Goal: Information Seeking & Learning: Learn about a topic

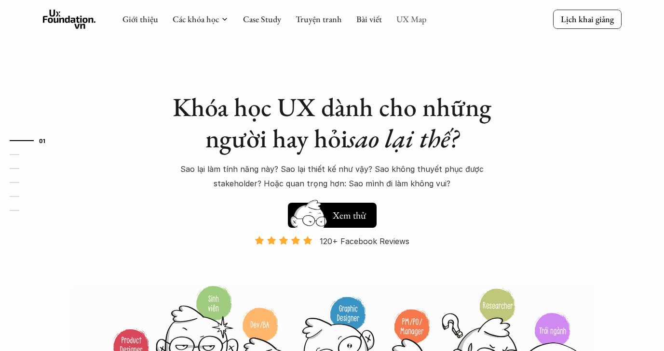
click at [415, 15] on link "UX Map" at bounding box center [411, 18] width 30 height 11
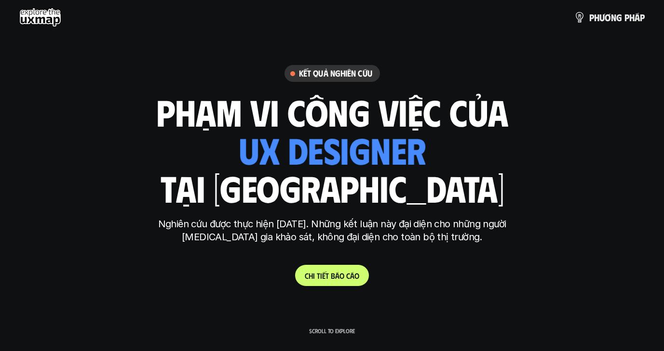
click at [416, 10] on div "p h ư ơ n g p h á p" at bounding box center [331, 17] width 625 height 19
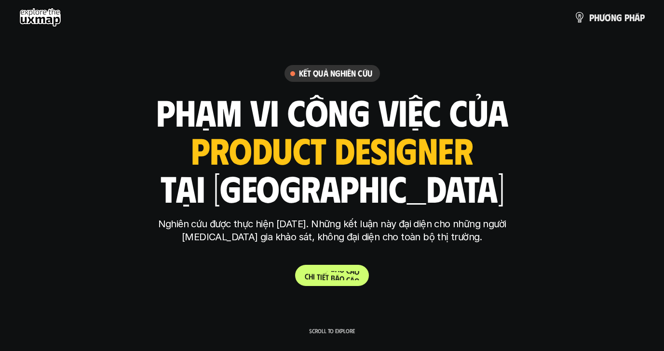
click at [328, 277] on p "C h i t i ế t b á o c á o" at bounding box center [332, 275] width 54 height 9
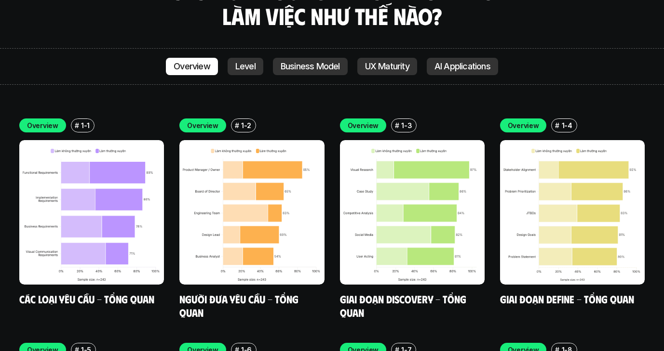
scroll to position [2713, 0]
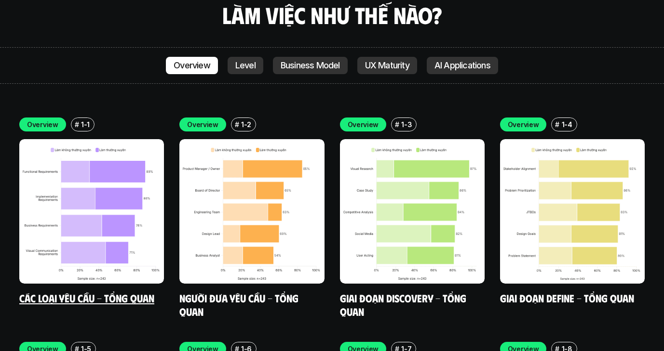
click at [64, 172] on img at bounding box center [91, 211] width 145 height 145
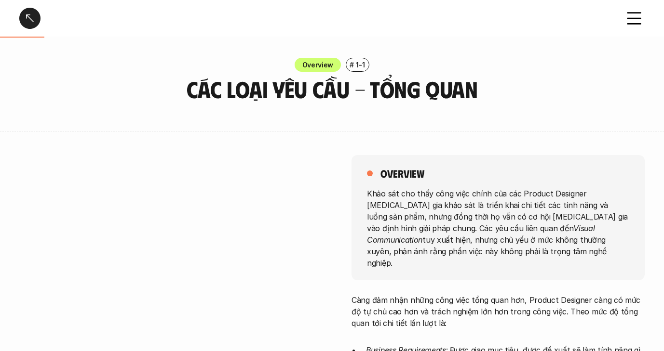
click at [34, 19] on div at bounding box center [29, 18] width 21 height 21
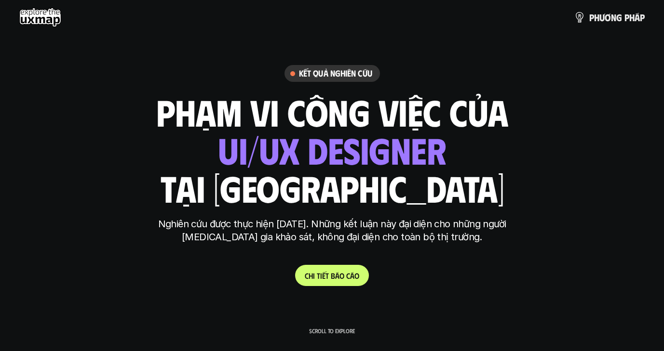
click at [48, 29] on div "p h ư ơ n g p h á p" at bounding box center [332, 17] width 664 height 35
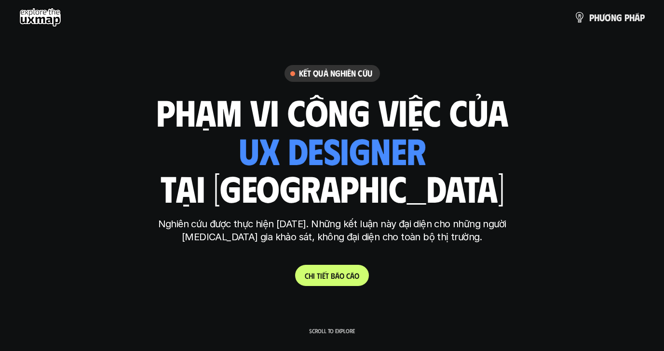
click at [47, 24] on use at bounding box center [40, 17] width 42 height 19
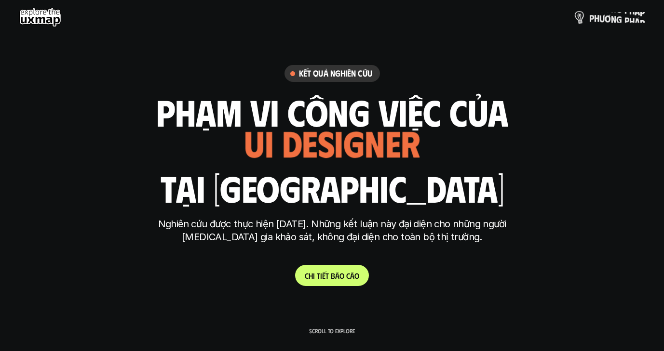
click at [634, 17] on p "p h ư ơ n g p h á p" at bounding box center [616, 17] width 55 height 11
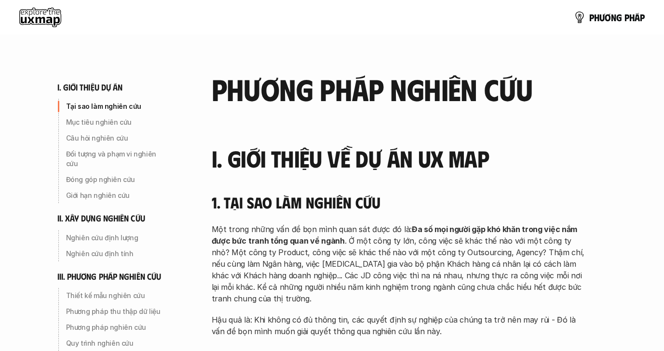
click at [51, 15] on use at bounding box center [40, 17] width 42 height 19
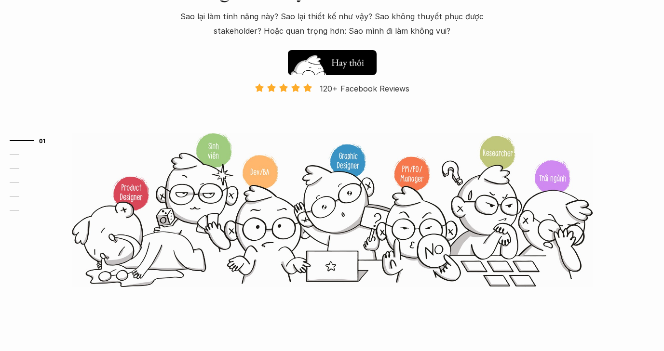
click at [347, 64] on h5 "Xem thử" at bounding box center [349, 64] width 36 height 13
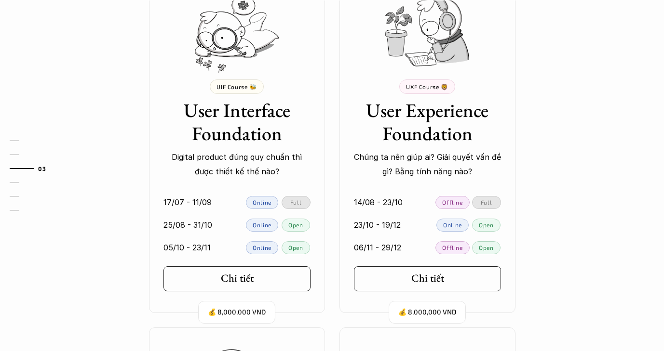
scroll to position [897, 0]
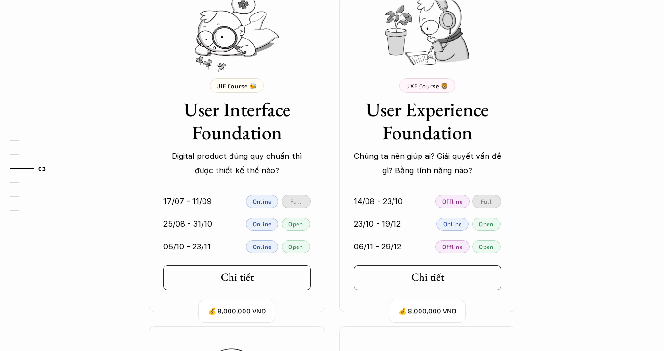
click at [425, 316] on p "💰 8,000,000 VND" at bounding box center [427, 311] width 58 height 13
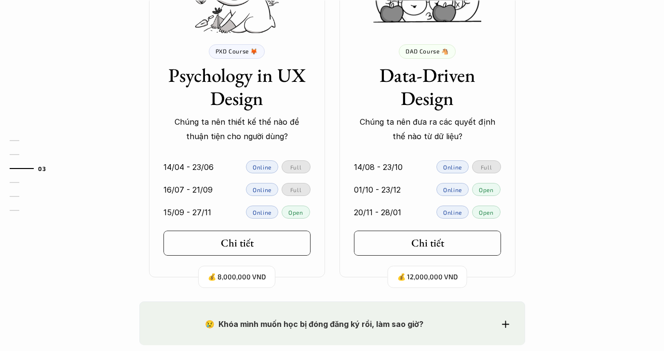
scroll to position [1285, 0]
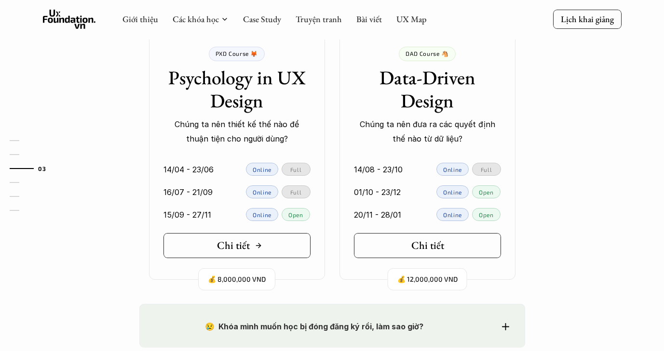
click at [252, 248] on div "Chi tiết" at bounding box center [239, 246] width 45 height 13
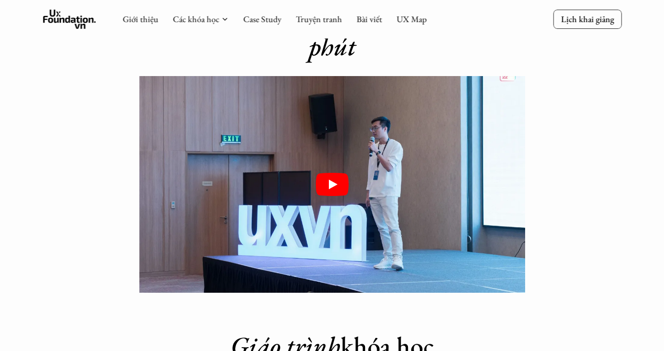
scroll to position [1474, 0]
